Goal: Contribute content: Add original content to the website for others to see

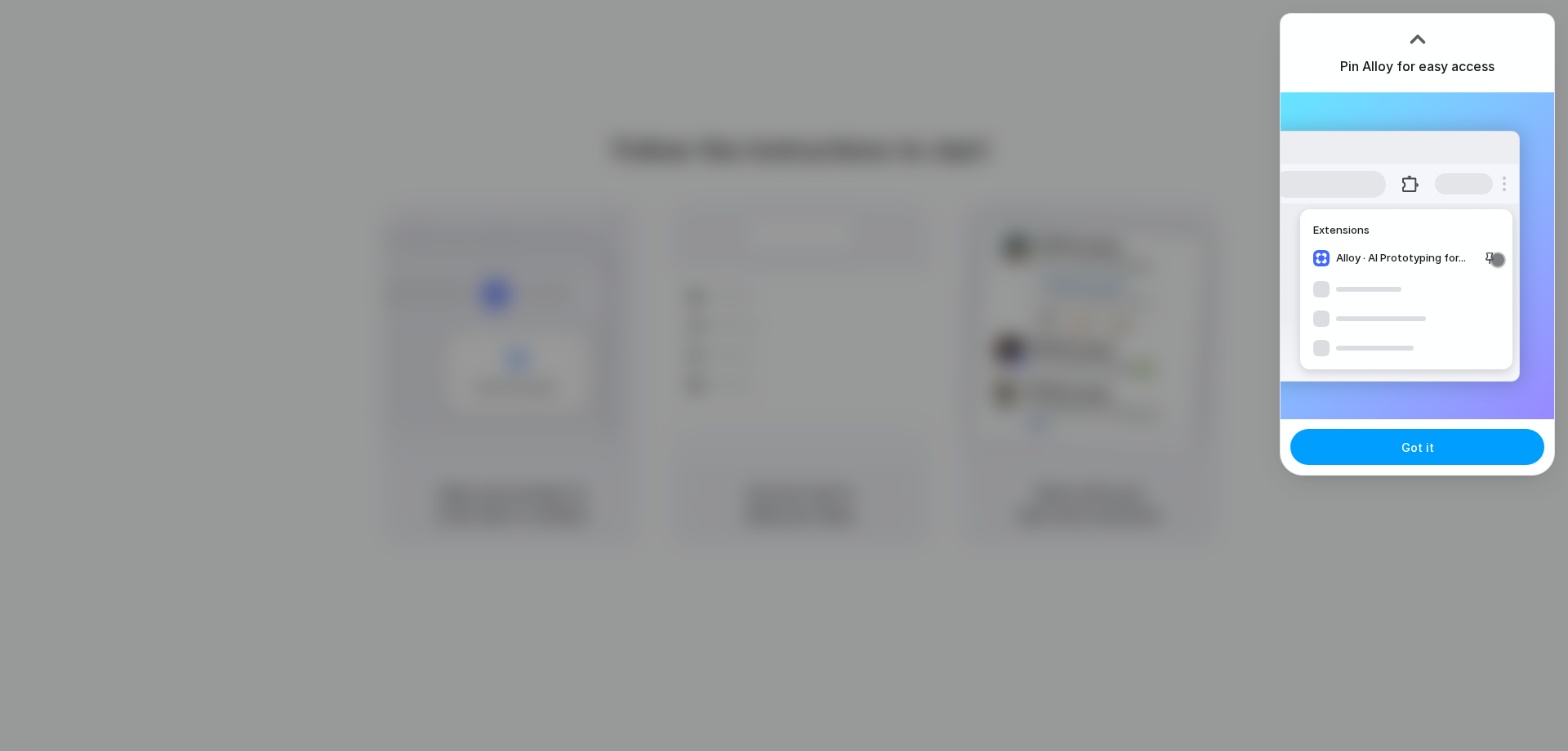
click at [1374, 460] on button "Got it" at bounding box center [1417, 446] width 254 height 36
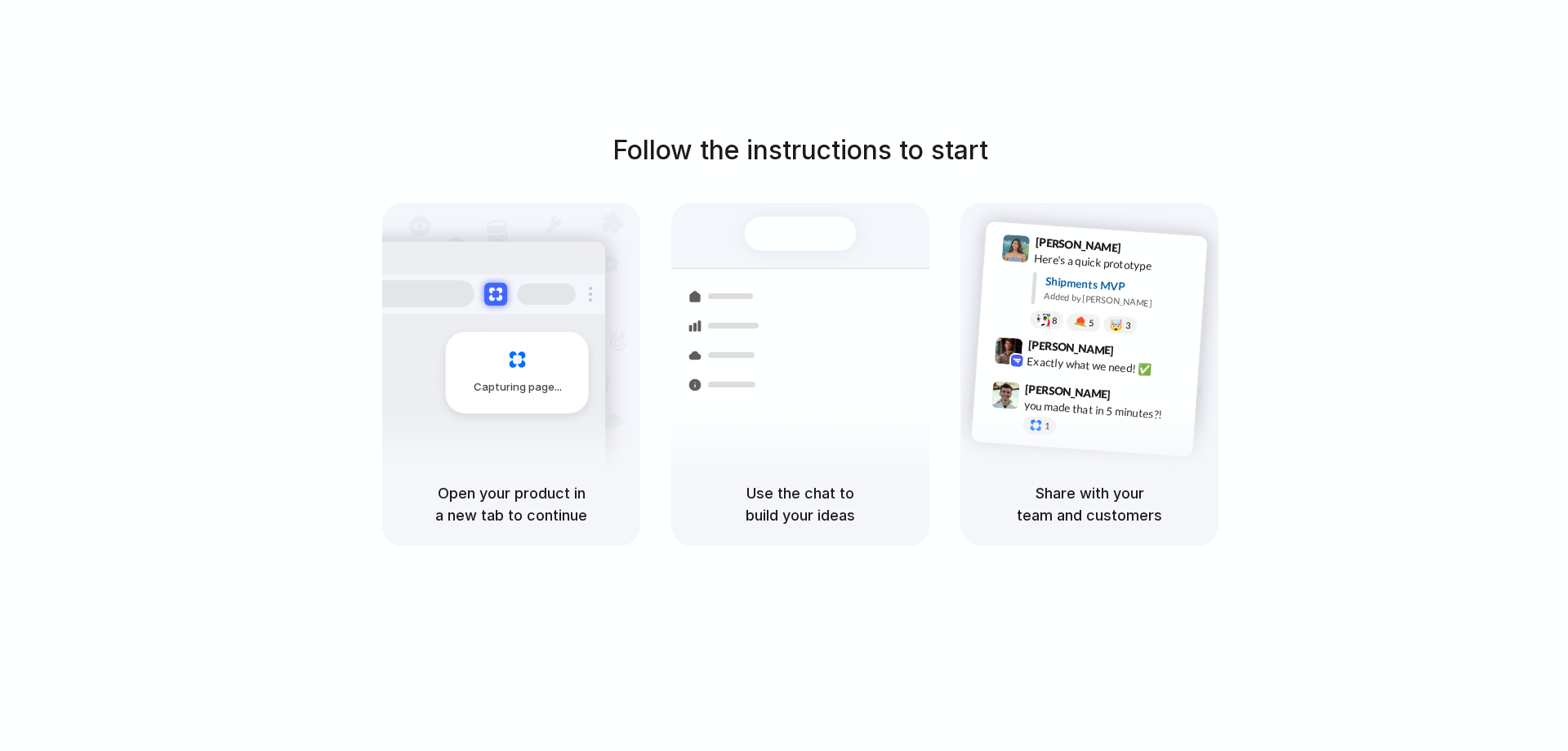
click at [476, 368] on div "Capturing page" at bounding box center [518, 372] width 143 height 81
click at [812, 473] on div "Use the chat to build your ideas" at bounding box center [801, 503] width 258 height 83
drag, startPoint x: 823, startPoint y: 313, endPoint x: 1084, endPoint y: 291, distance: 261.9
click at [1084, 291] on div "Shipments MVP" at bounding box center [1120, 286] width 151 height 27
click at [1128, 393] on span "9:47 AM" at bounding box center [1132, 398] width 33 height 20
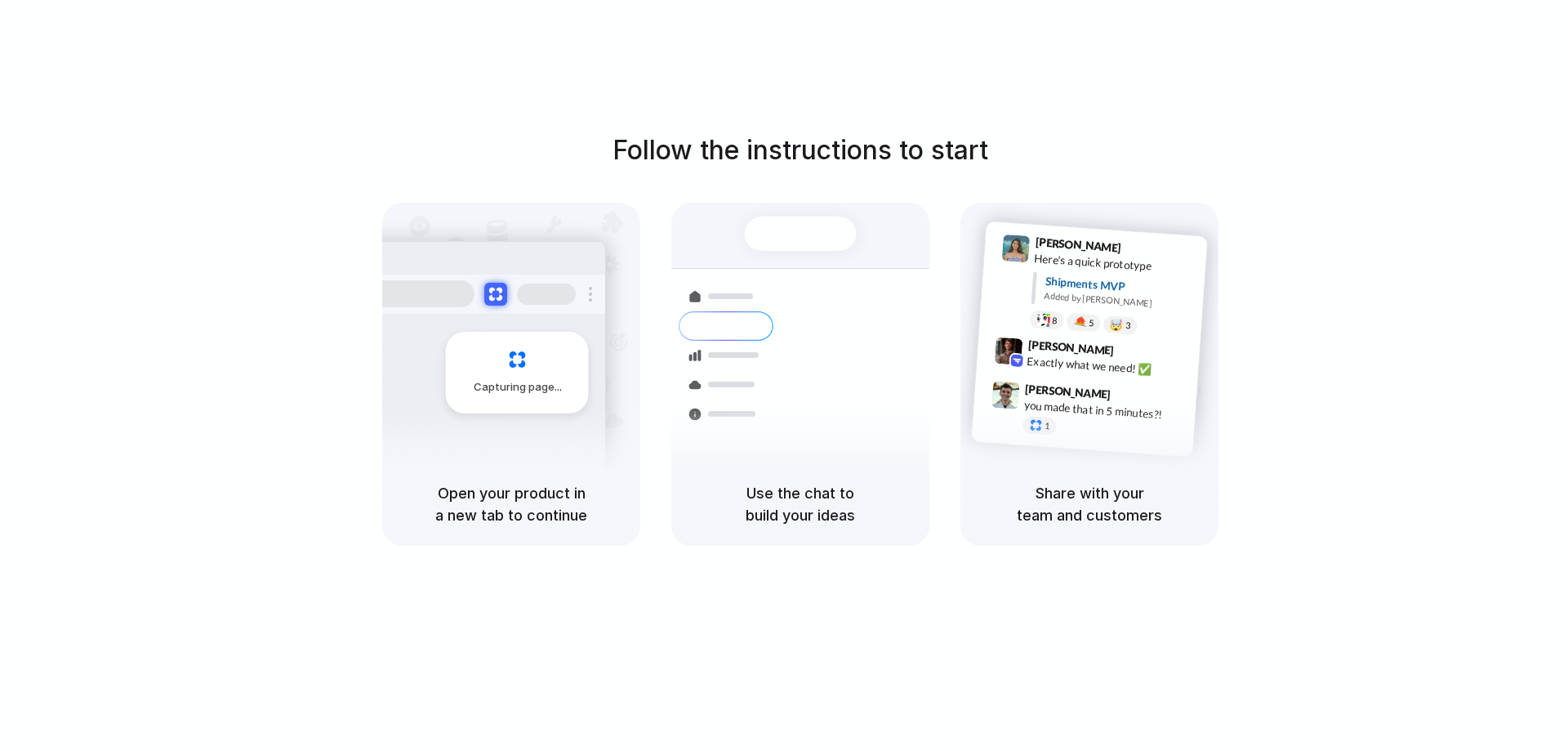
click at [458, 398] on div "Capturing page" at bounding box center [518, 372] width 143 height 81
click at [533, 399] on div "Capturing page" at bounding box center [518, 372] width 143 height 81
click at [784, 376] on div at bounding box center [784, 376] width 0 height 0
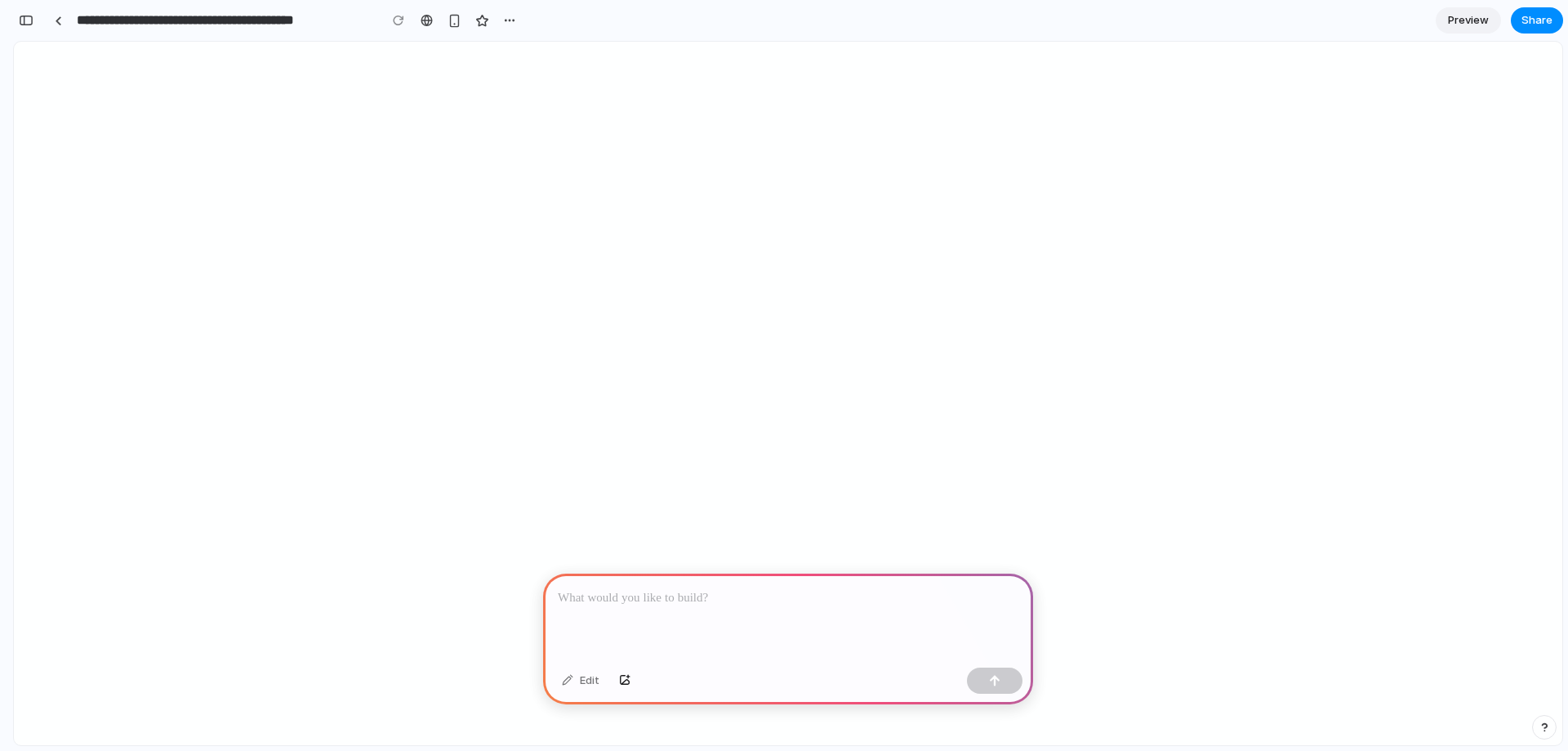
click at [589, 598] on p at bounding box center [788, 598] width 461 height 20
